Goal: Task Accomplishment & Management: Manage account settings

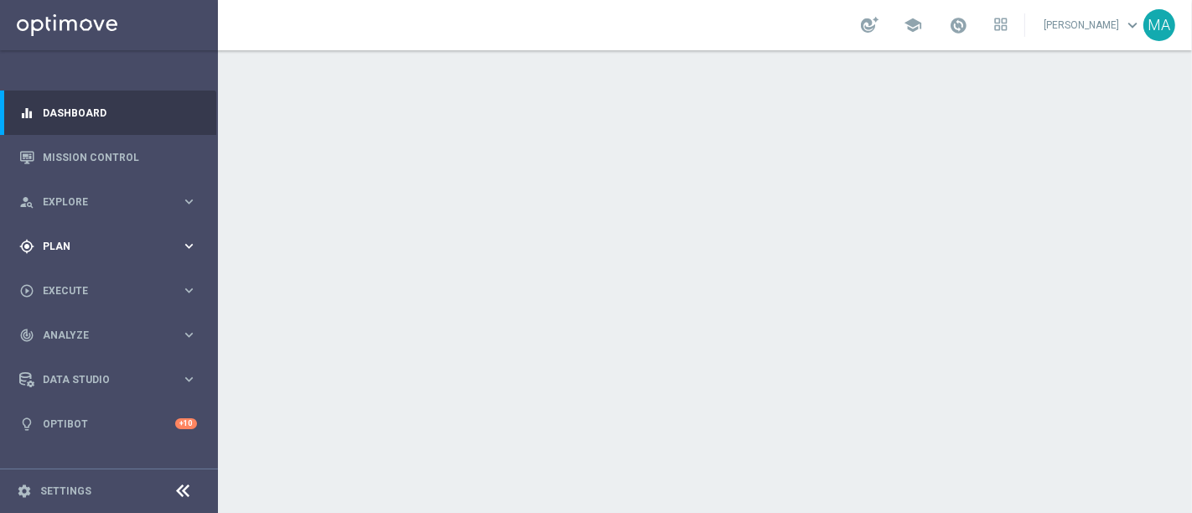
click at [121, 249] on span "Plan" at bounding box center [112, 246] width 138 height 10
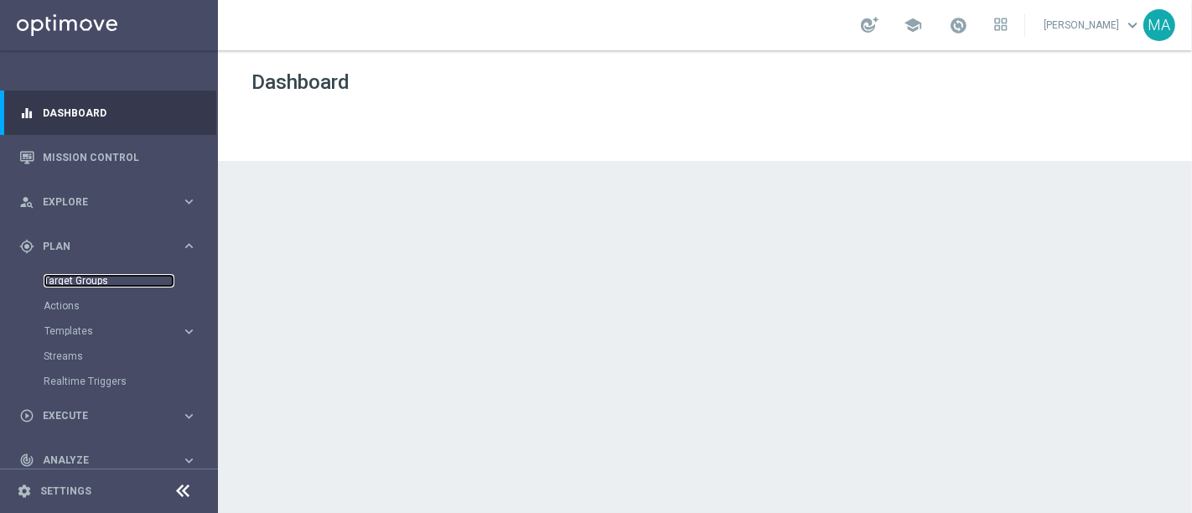
click at [106, 280] on link "Target Groups" at bounding box center [109, 280] width 131 height 13
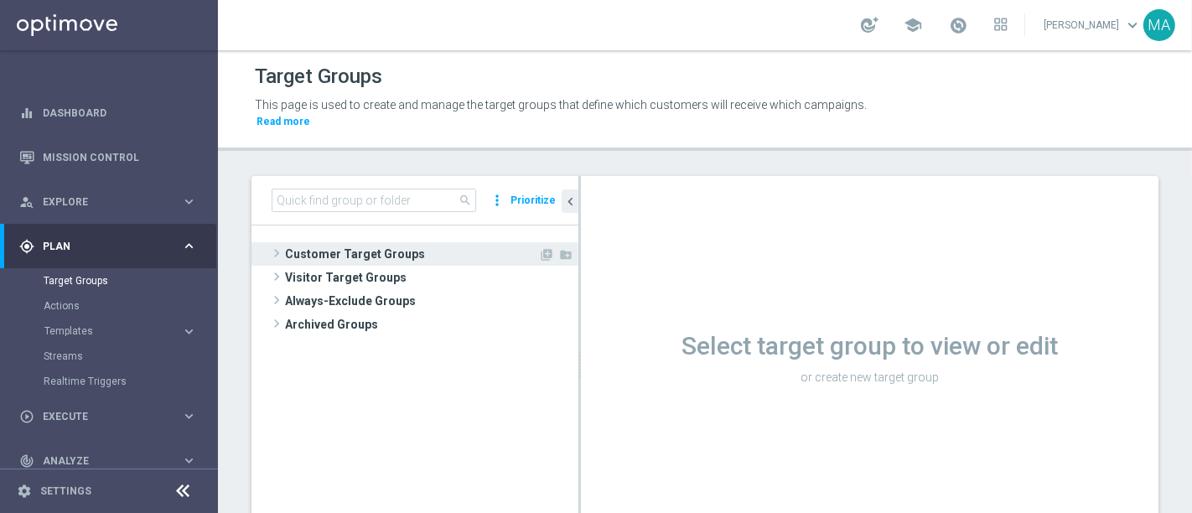
click at [275, 243] on span at bounding box center [276, 253] width 17 height 20
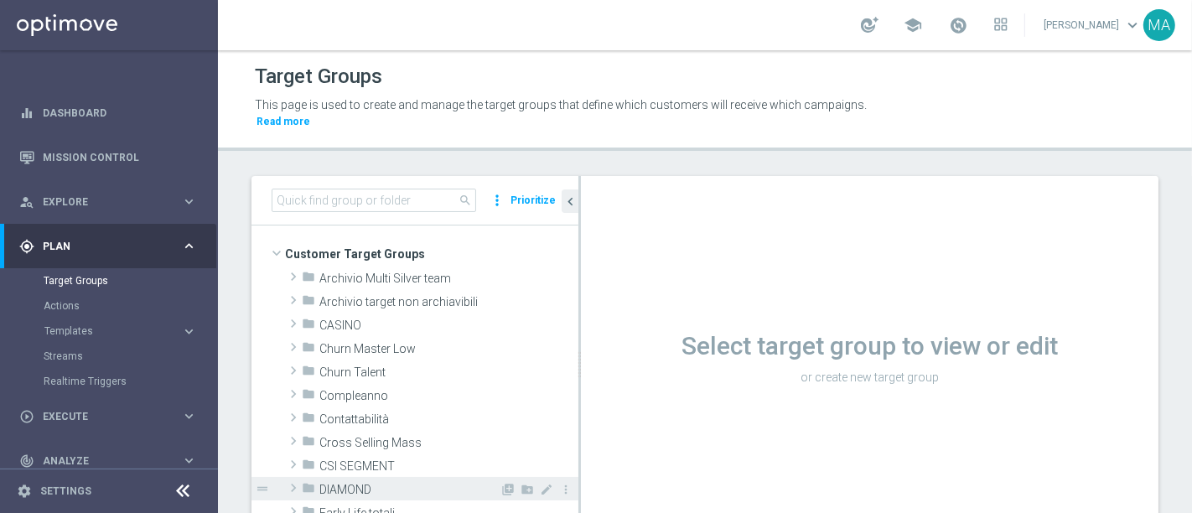
click at [298, 478] on span at bounding box center [293, 488] width 17 height 20
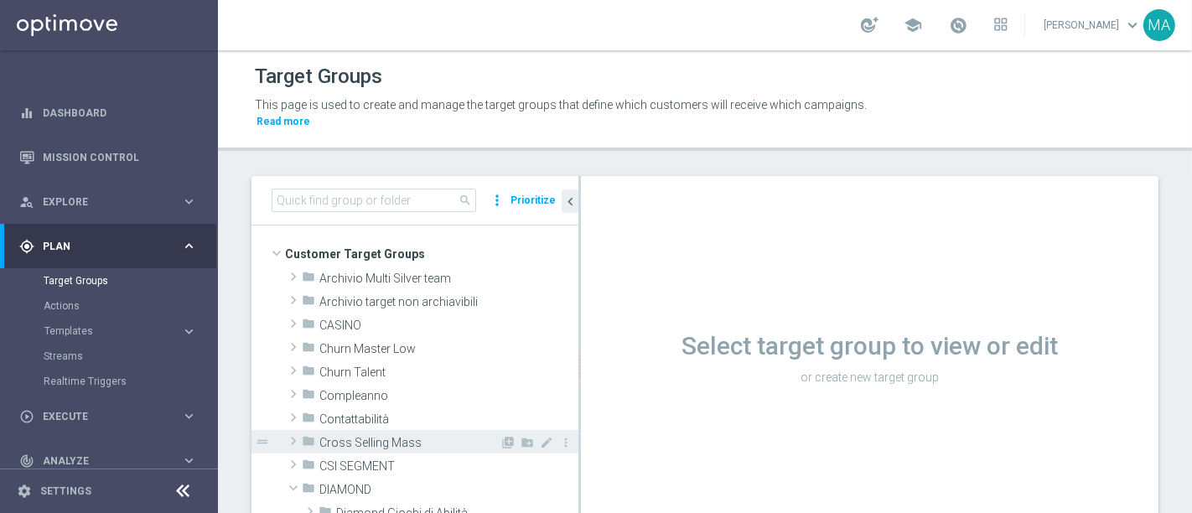
scroll to position [279, 0]
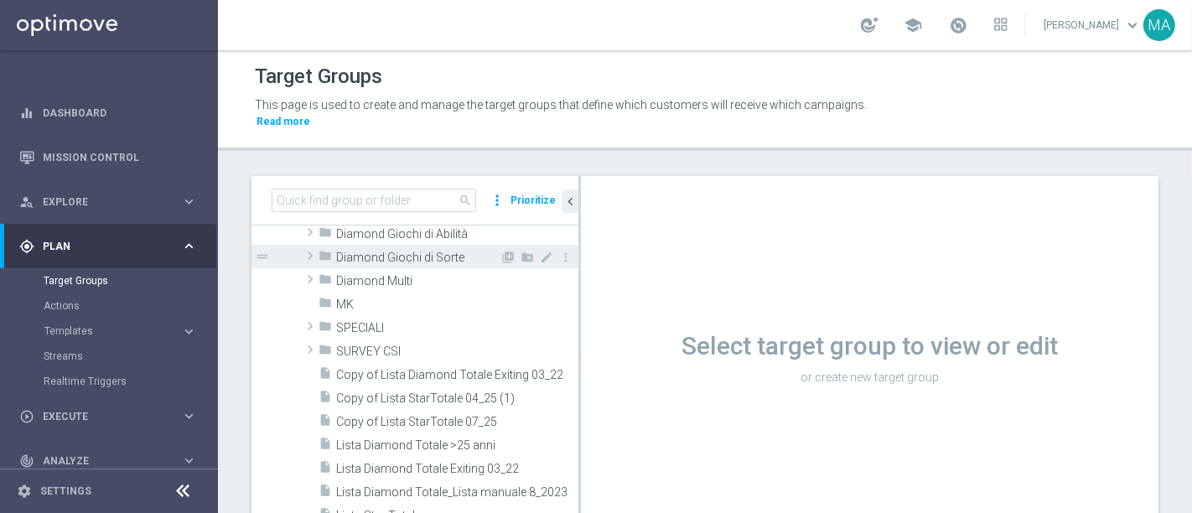
click at [309, 246] on span at bounding box center [310, 256] width 17 height 20
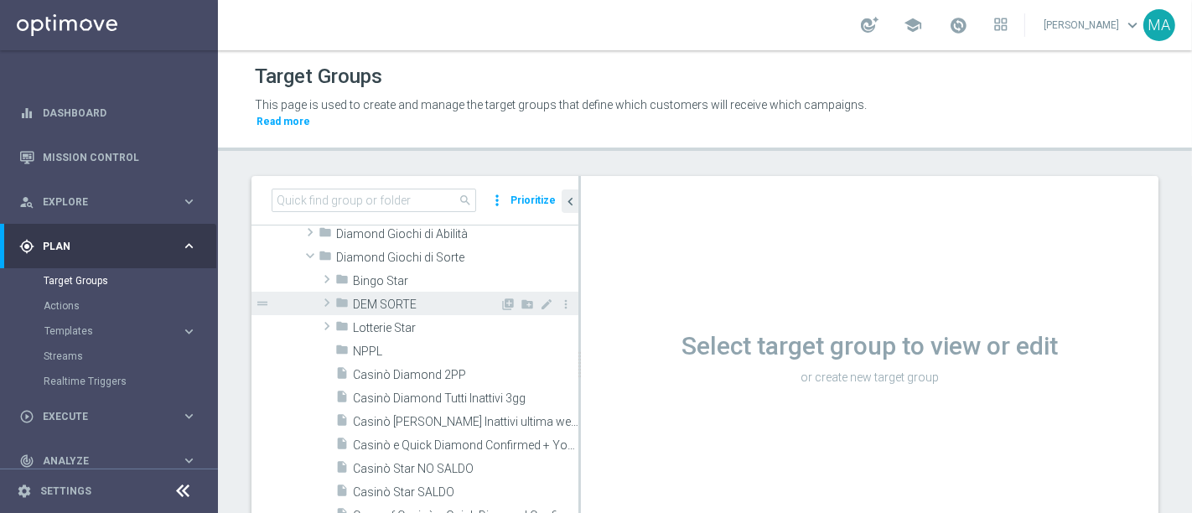
click at [325, 293] on span at bounding box center [326, 303] width 17 height 20
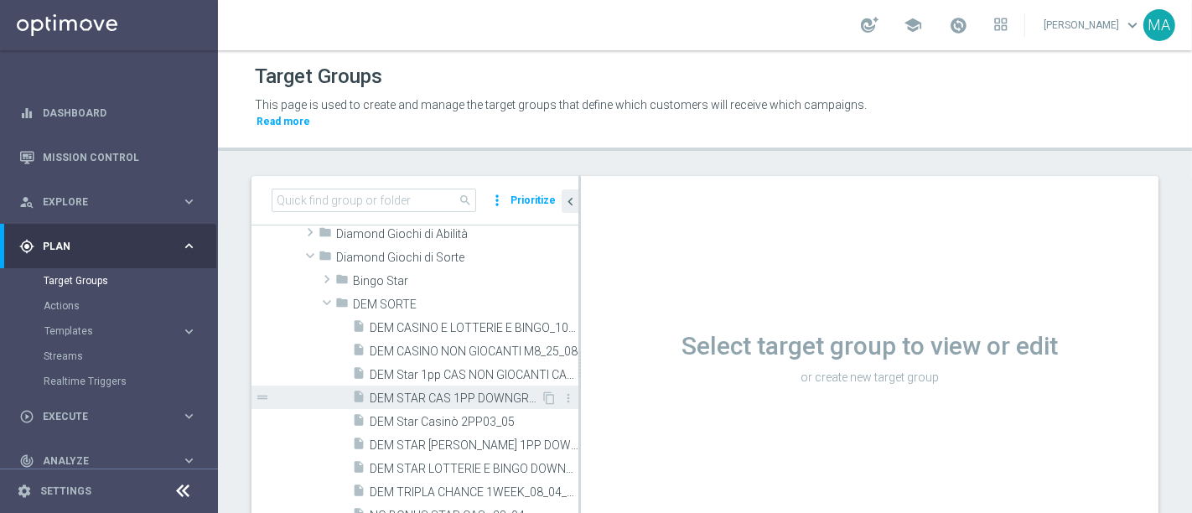
scroll to position [372, 0]
